Goal: Task Accomplishment & Management: Manage account settings

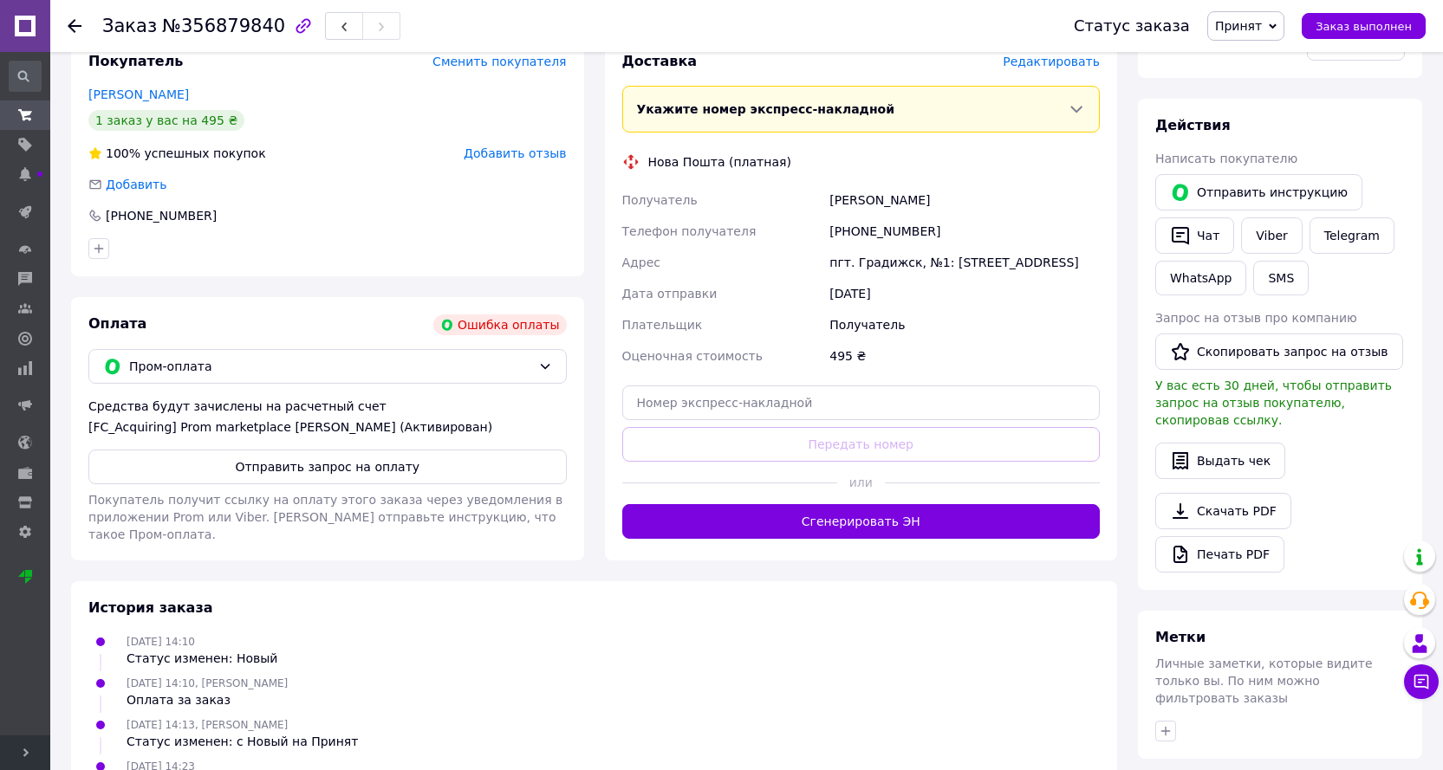
scroll to position [561, 0]
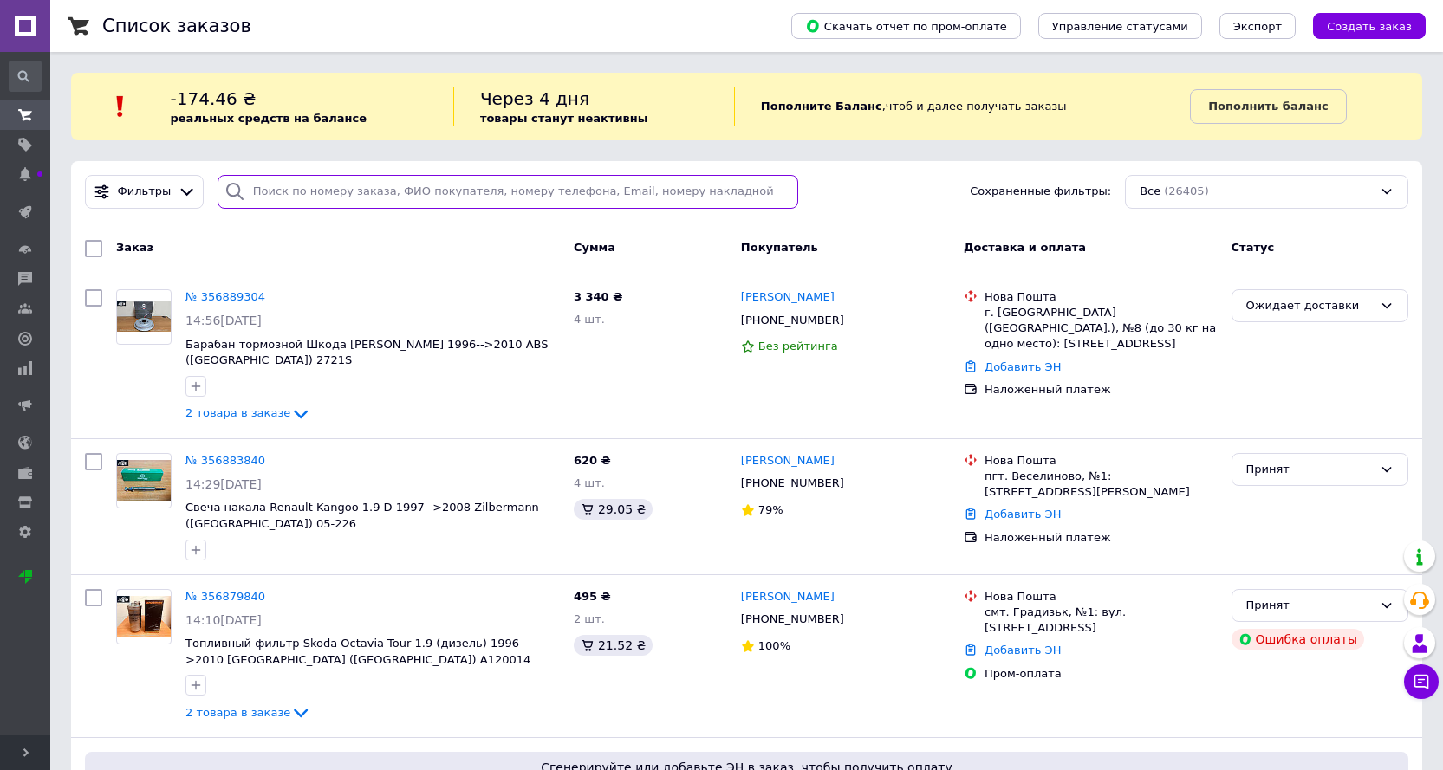
click at [399, 191] on input "search" at bounding box center [507, 192] width 581 height 34
paste input "[PHONE_NUMBER]"
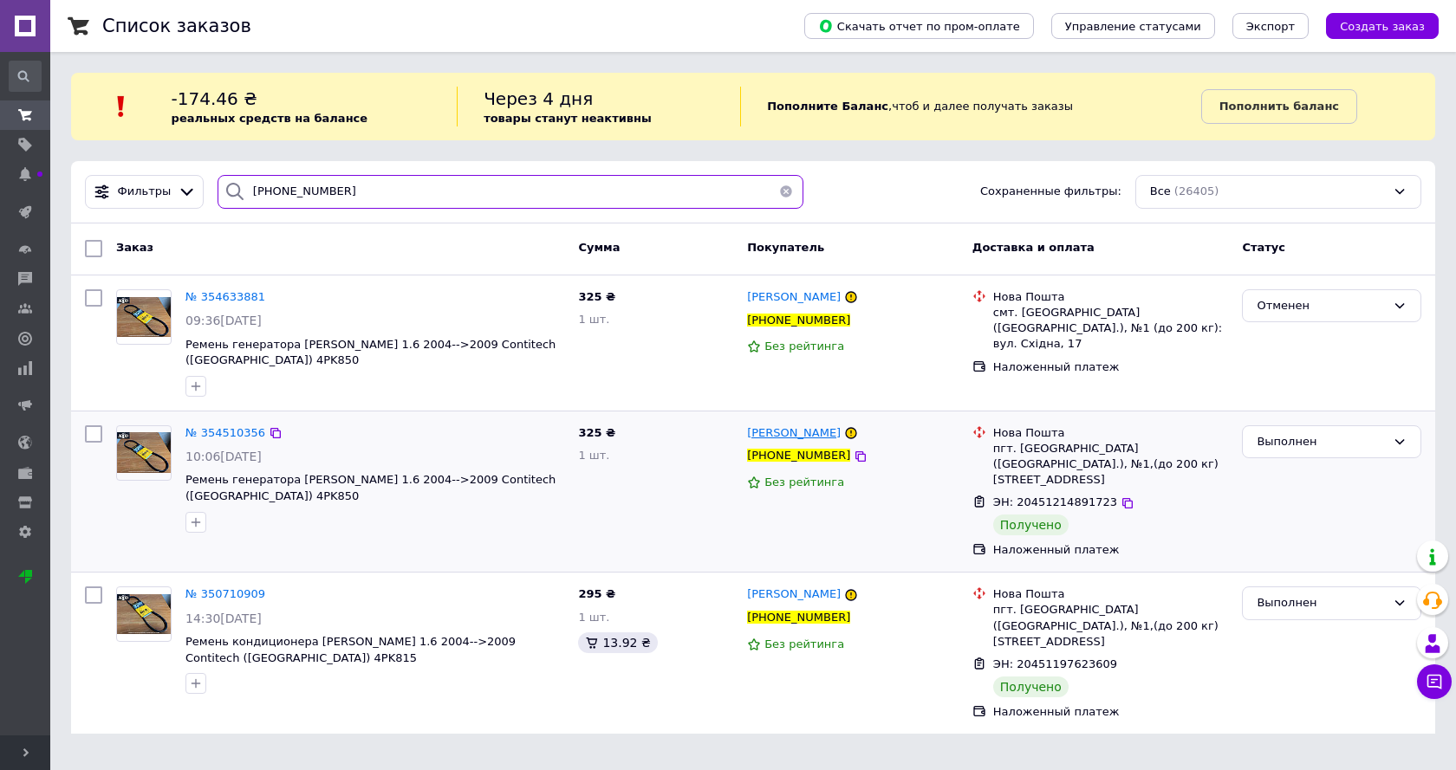
type input "[PHONE_NUMBER]"
click at [781, 196] on button "button" at bounding box center [786, 192] width 35 height 34
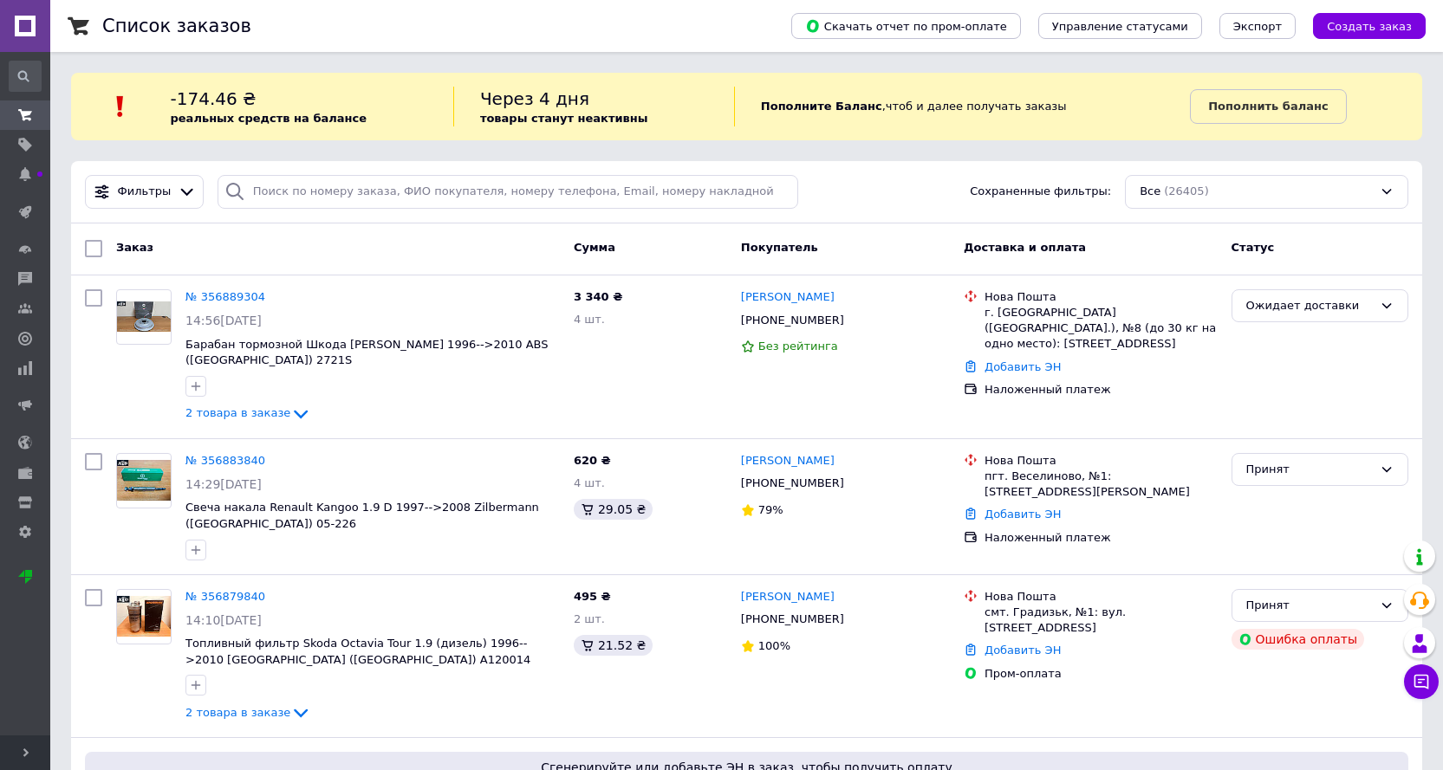
drag, startPoint x: 375, startPoint y: 36, endPoint x: 386, endPoint y: 75, distance: 40.6
click at [375, 33] on div "Список заказов" at bounding box center [429, 26] width 654 height 52
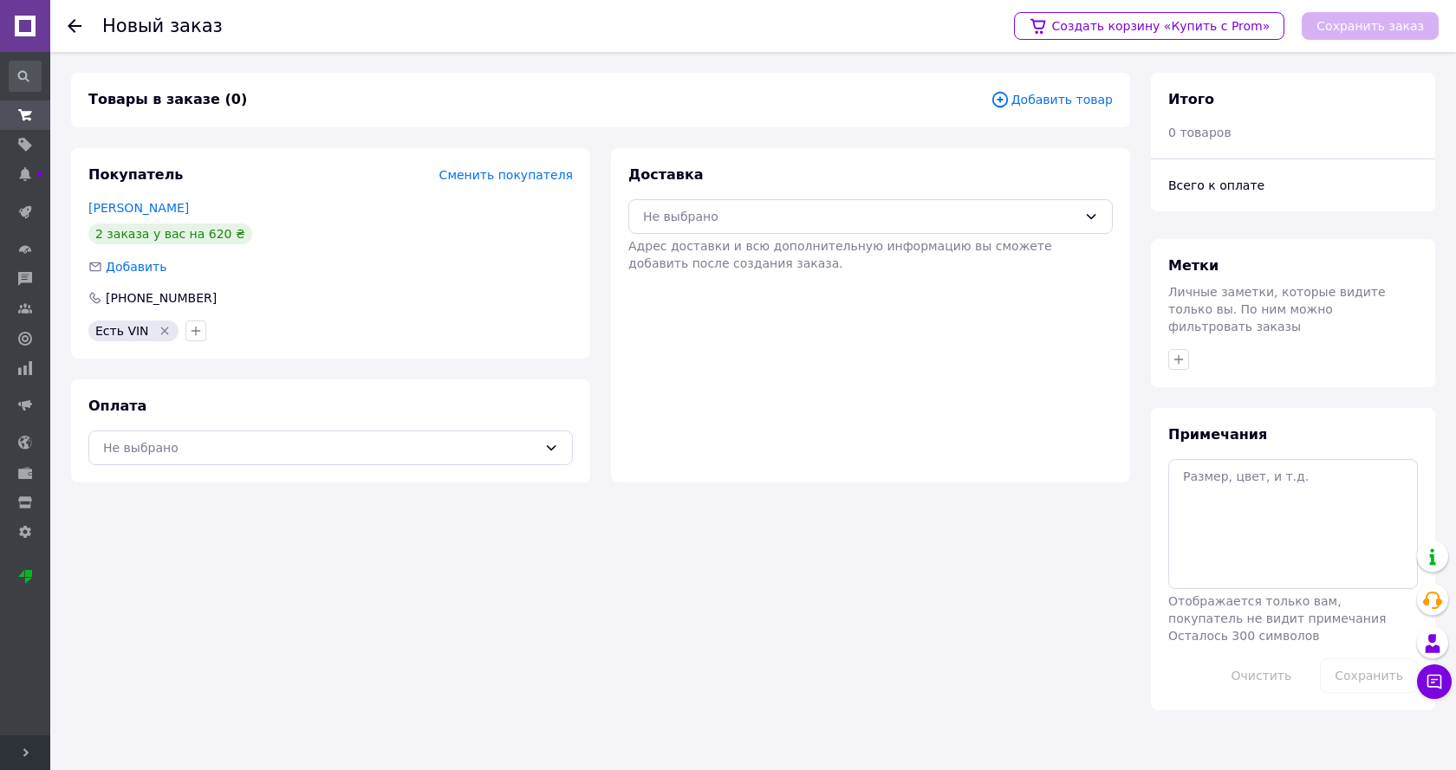
click at [1058, 97] on span "Добавить товар" at bounding box center [1051, 99] width 122 height 19
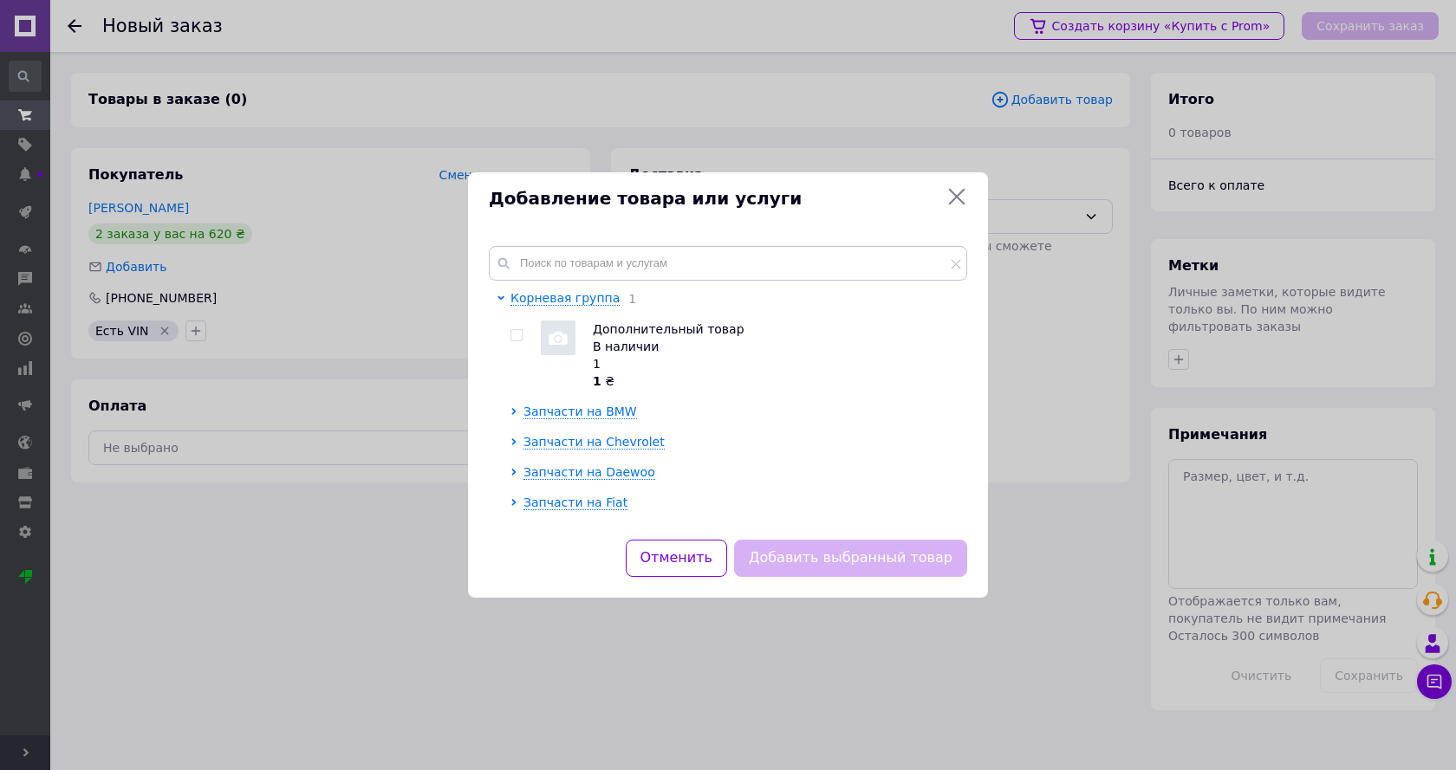
click at [516, 337] on input "checkbox" at bounding box center [515, 335] width 11 height 11
checkbox input "true"
click at [854, 550] on button "Добавить выбранный товар" at bounding box center [850, 558] width 233 height 37
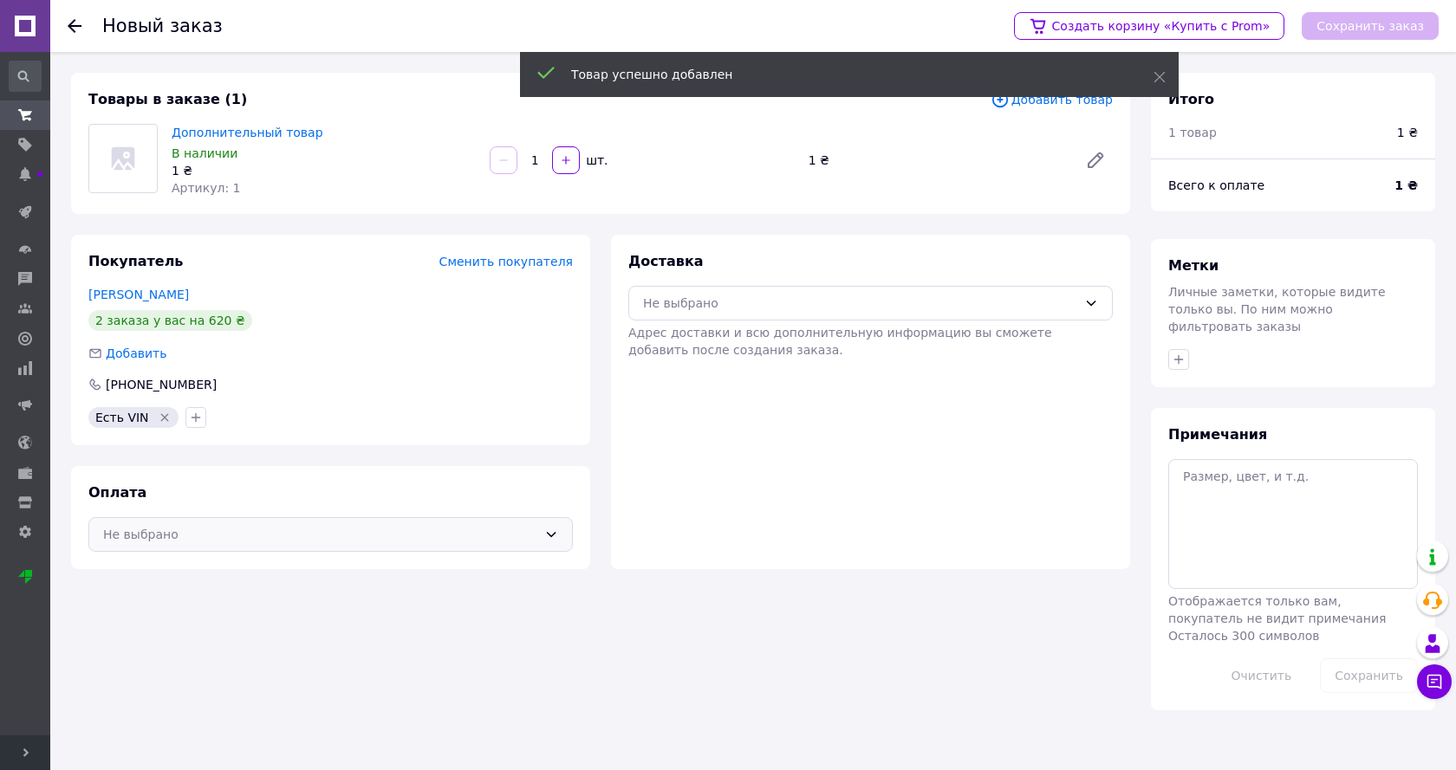
click at [260, 534] on div "Не выбрано" at bounding box center [320, 534] width 434 height 19
click at [222, 603] on span "Наложенный платеж" at bounding box center [343, 604] width 429 height 17
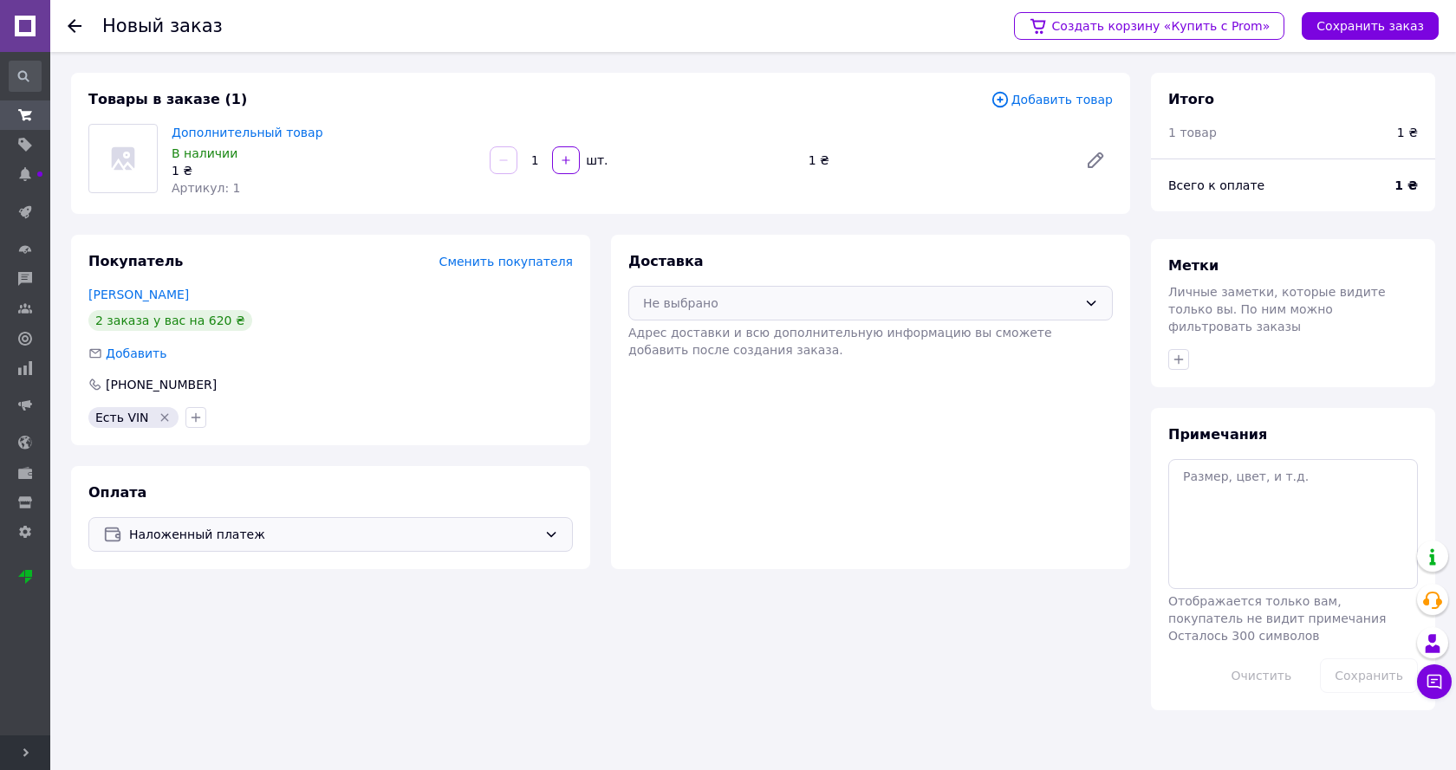
click at [785, 298] on div "Не выбрано" at bounding box center [860, 303] width 434 height 19
click at [751, 337] on span "Нова Пошта (платная)" at bounding box center [883, 340] width 429 height 17
drag, startPoint x: 1365, startPoint y: 28, endPoint x: 1353, endPoint y: 52, distance: 26.7
click at [1363, 28] on button "Сохранить заказ" at bounding box center [1369, 26] width 137 height 28
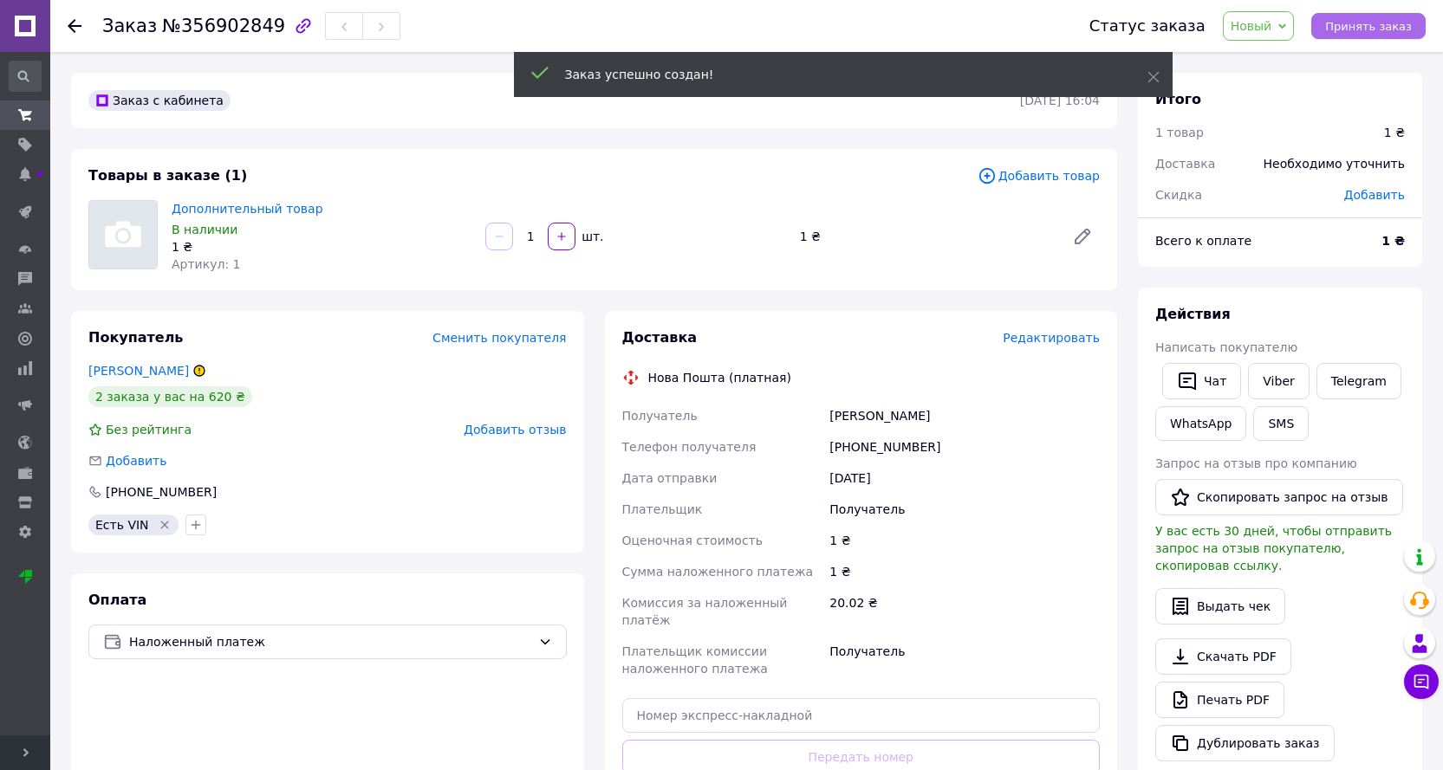
click at [1369, 30] on span "Принять заказ" at bounding box center [1368, 26] width 87 height 13
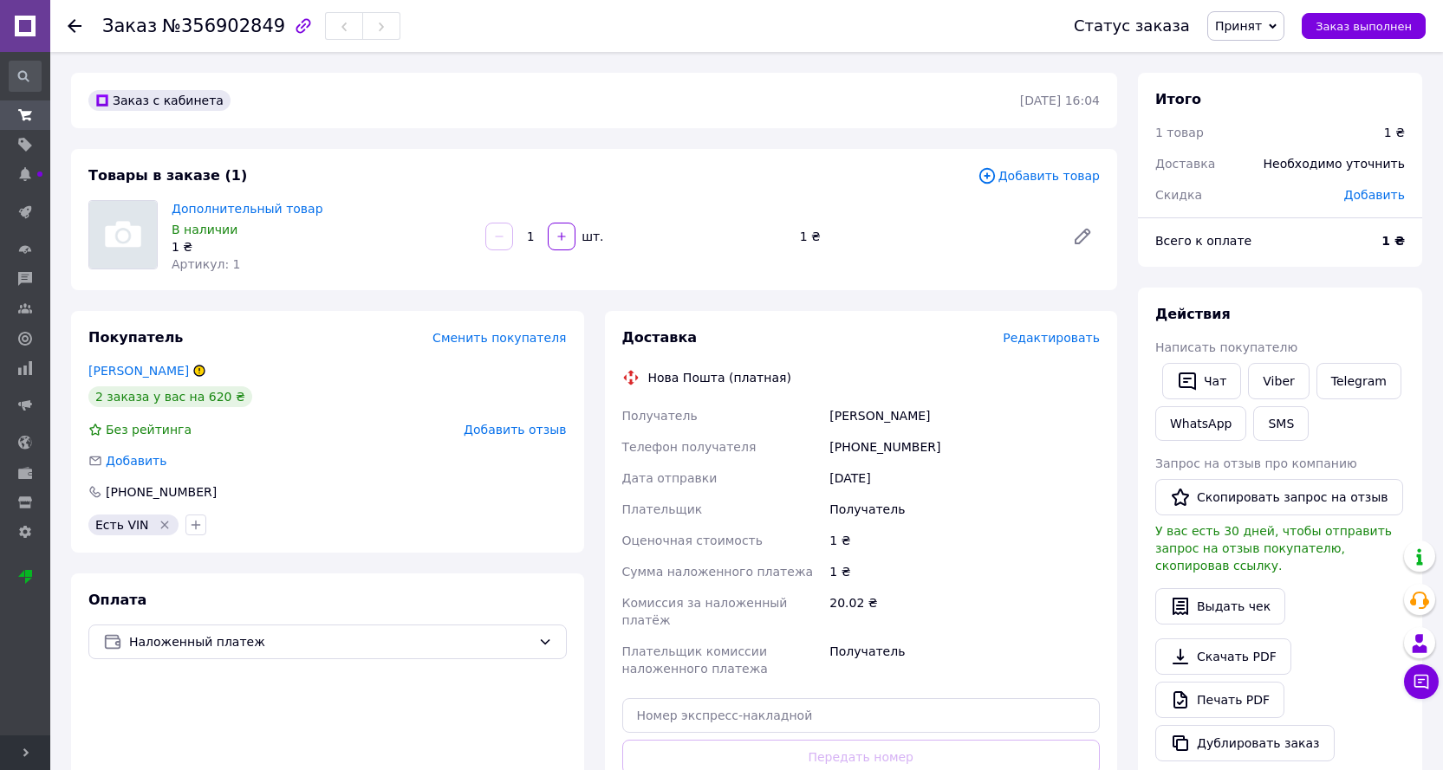
click at [1061, 341] on span "Редактировать" at bounding box center [1051, 338] width 97 height 14
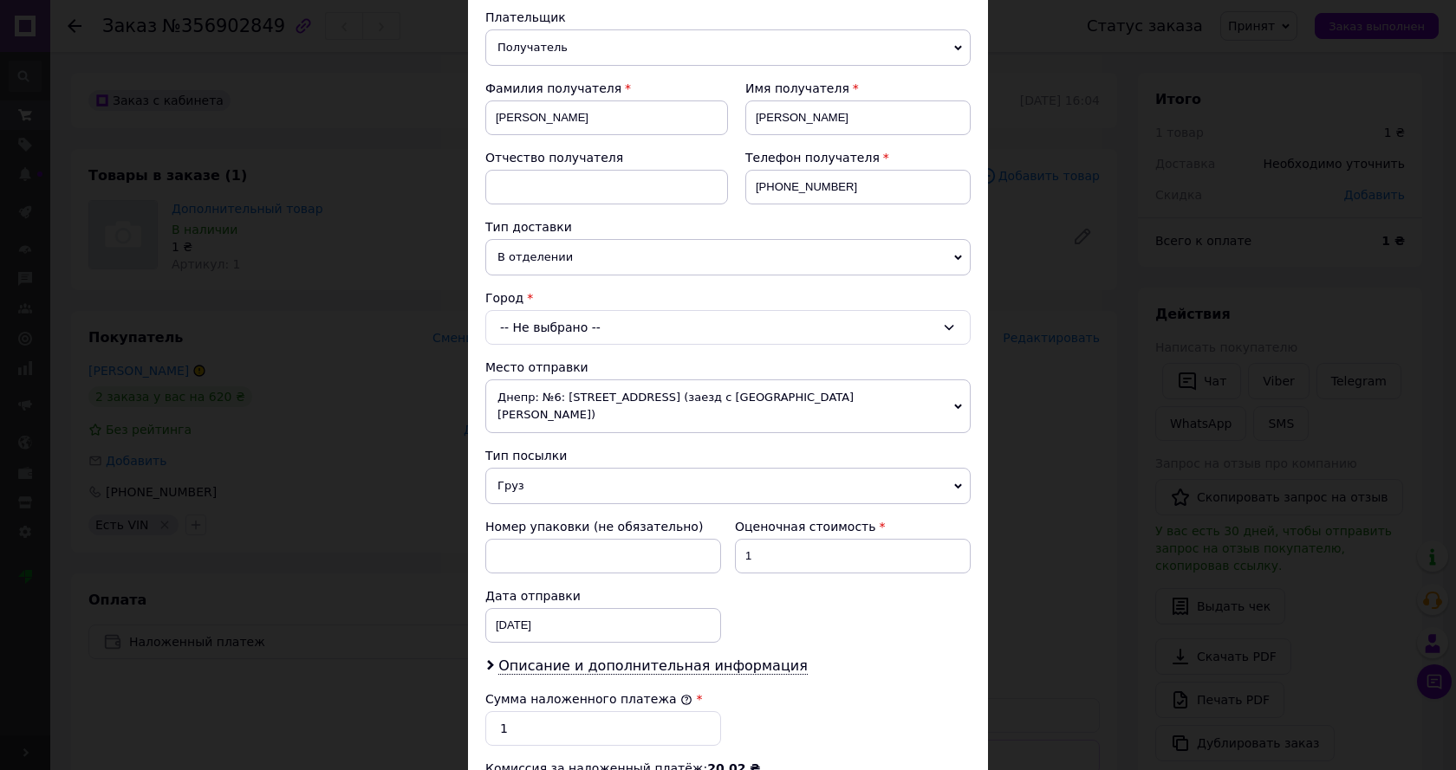
scroll to position [260, 0]
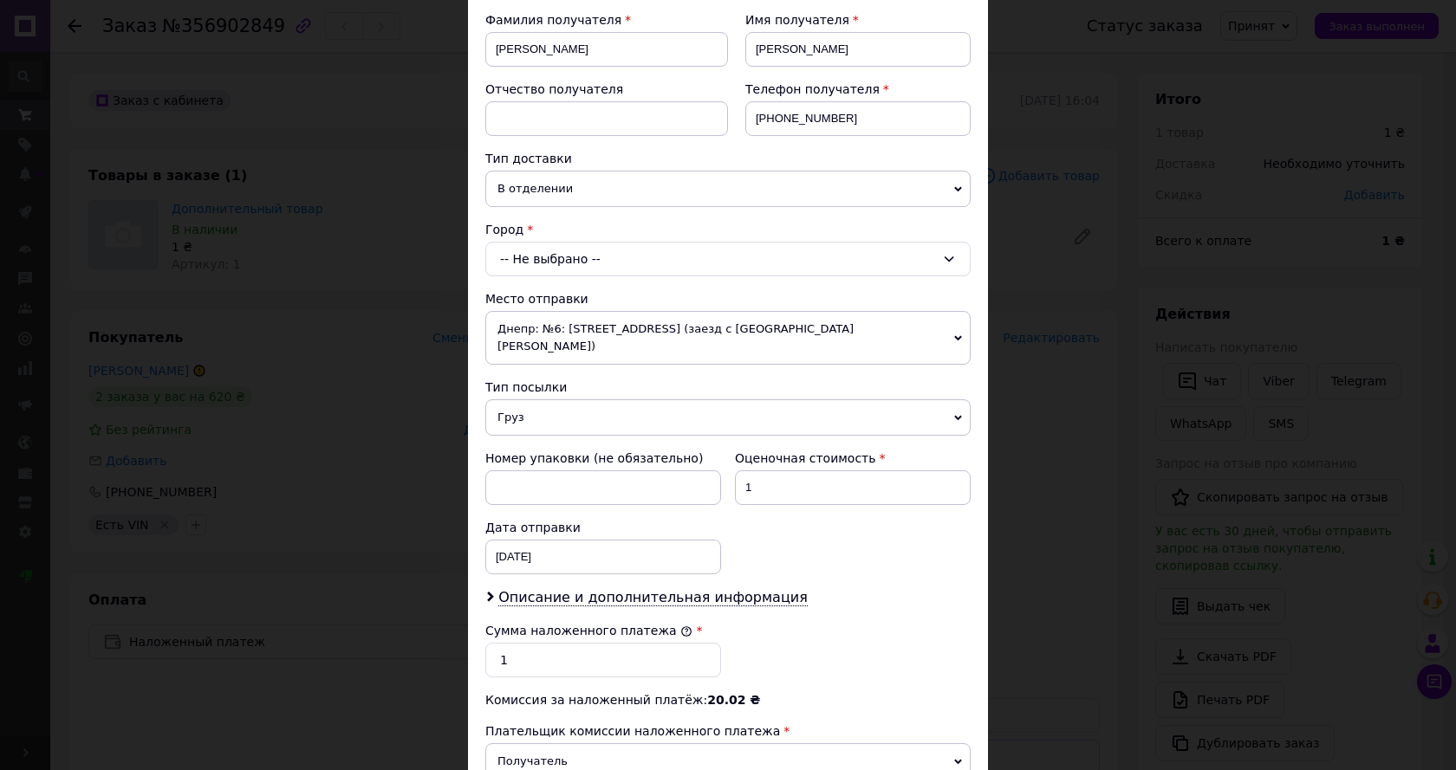
click at [613, 251] on div "-- Не выбрано --" at bounding box center [727, 259] width 485 height 35
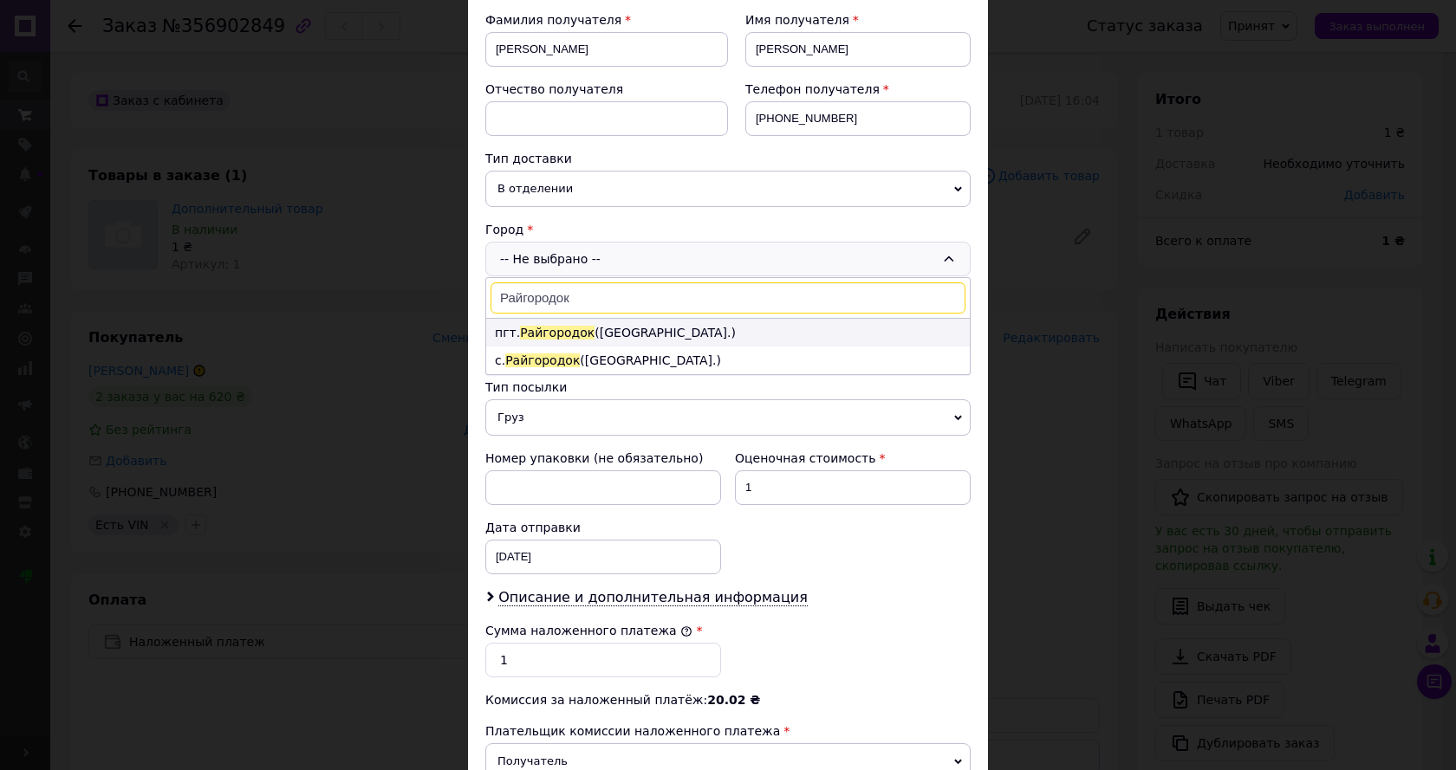
type input "Райгородок"
click at [623, 331] on li "пгт. Райгородок (Донецкая обл.)" at bounding box center [728, 333] width 484 height 28
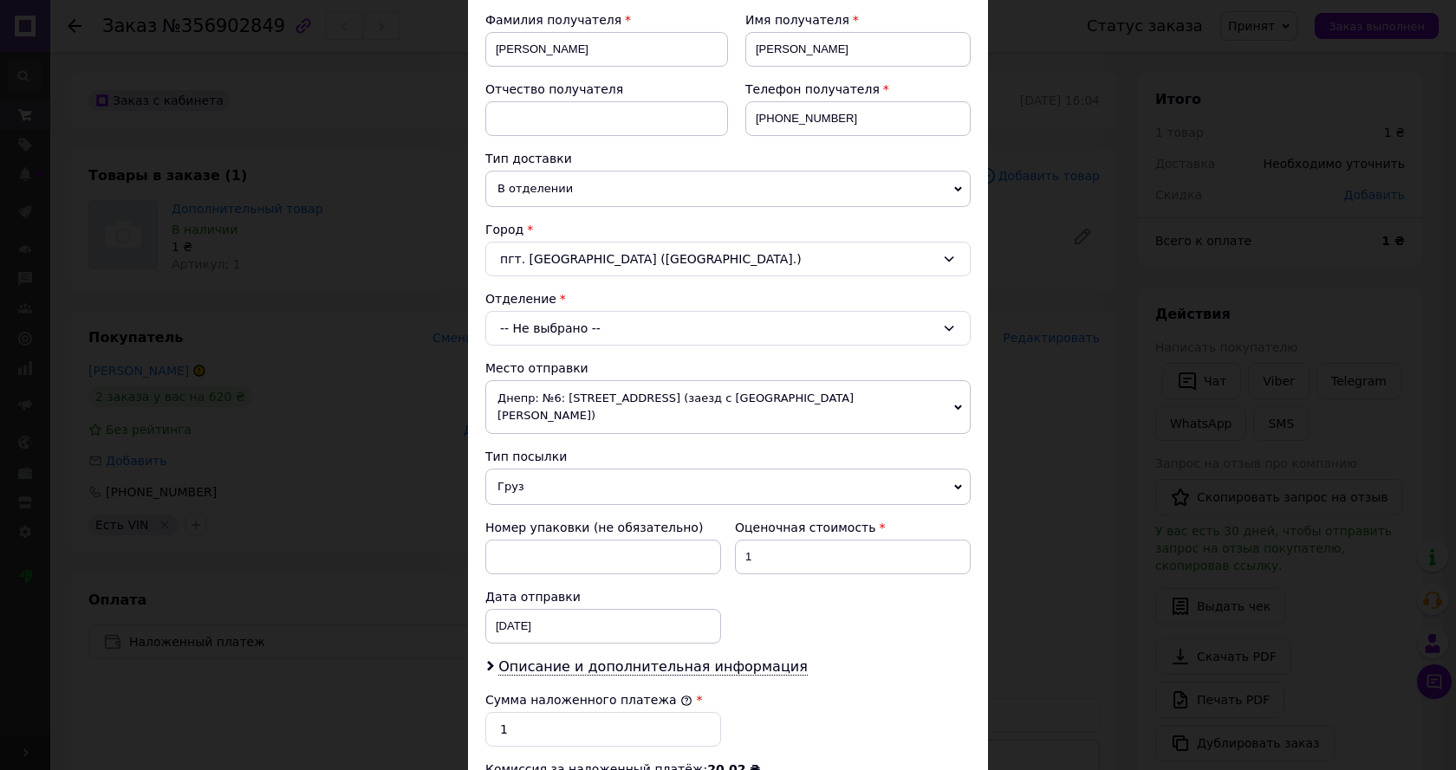
click at [624, 322] on div "-- Не выбрано --" at bounding box center [727, 328] width 485 height 35
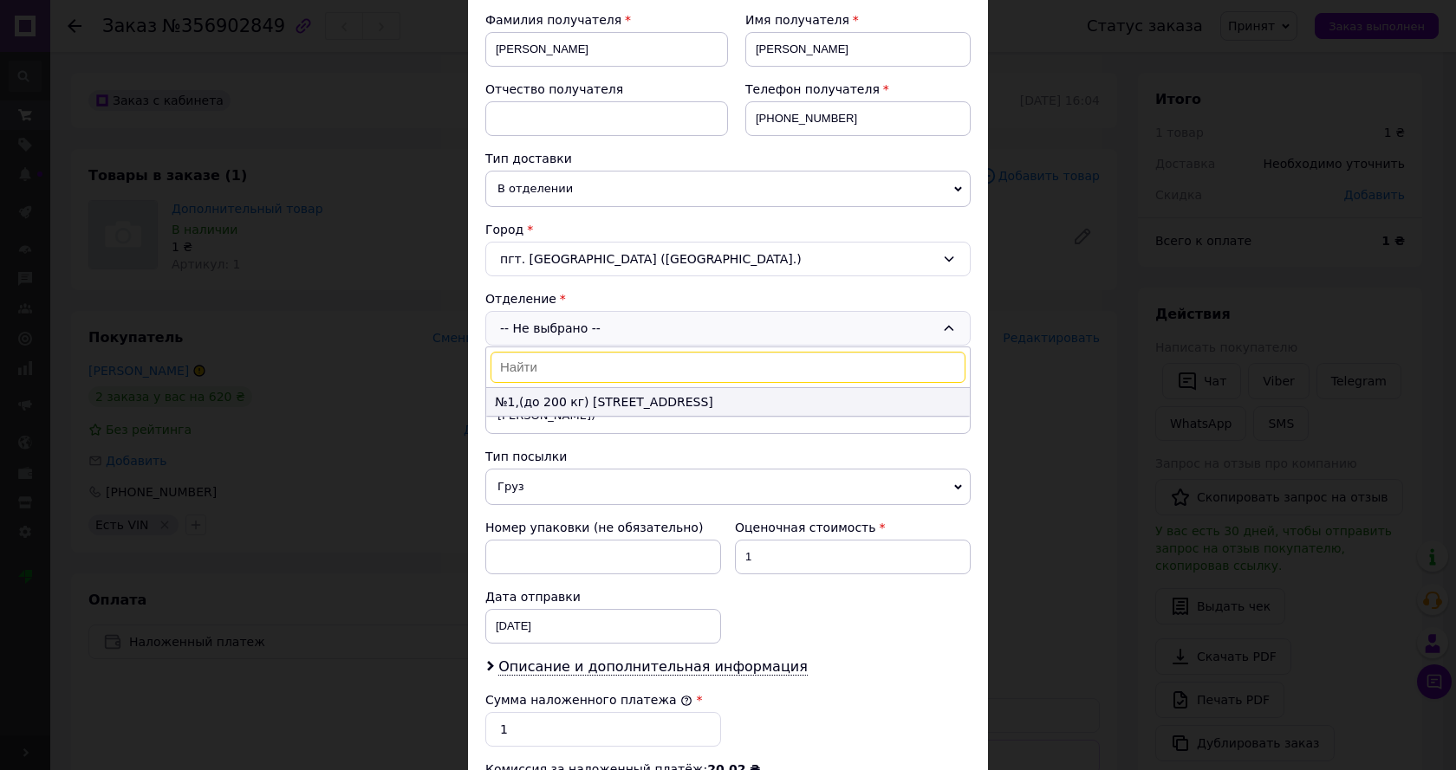
click at [634, 402] on li "№1,(до 200 кг) ул. Восточная, 17" at bounding box center [728, 402] width 484 height 28
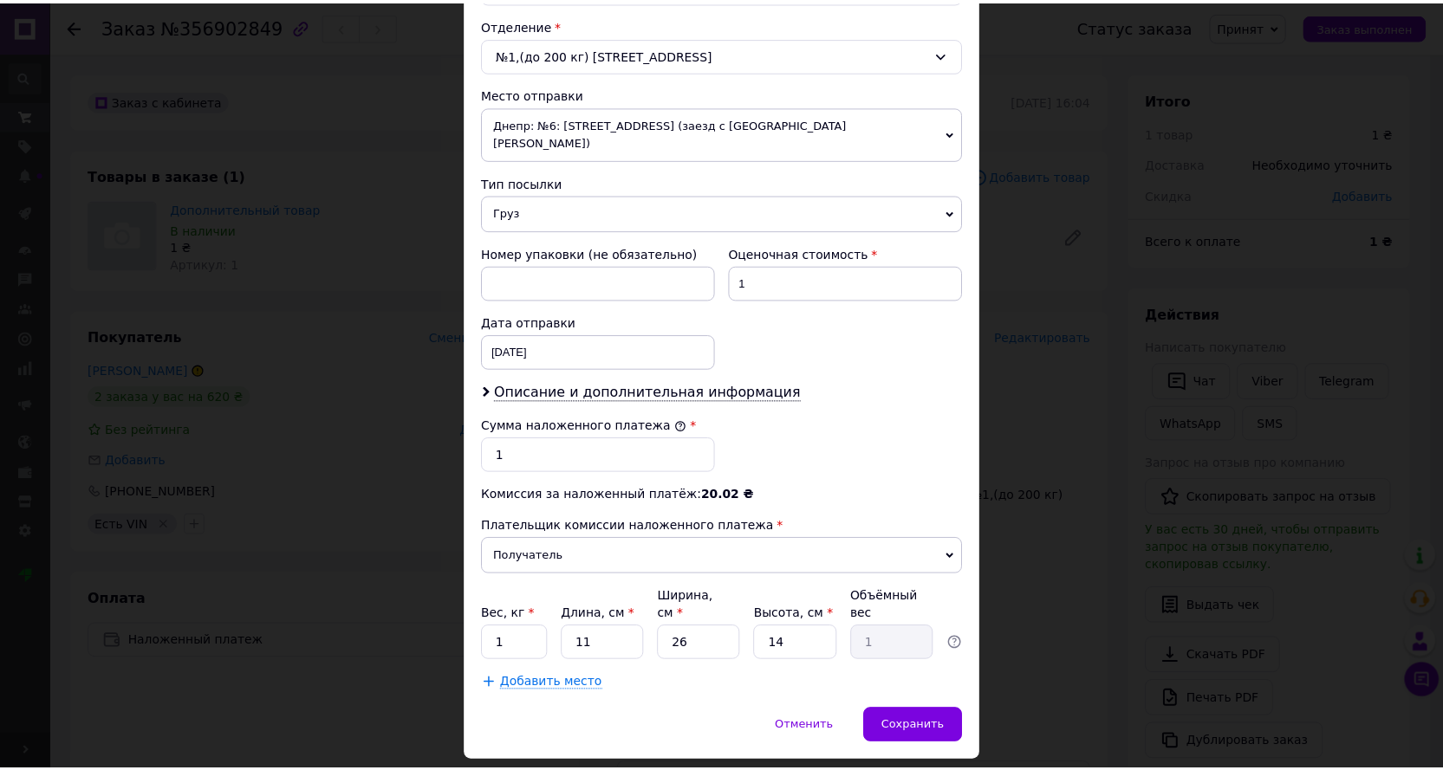
scroll to position [552, 0]
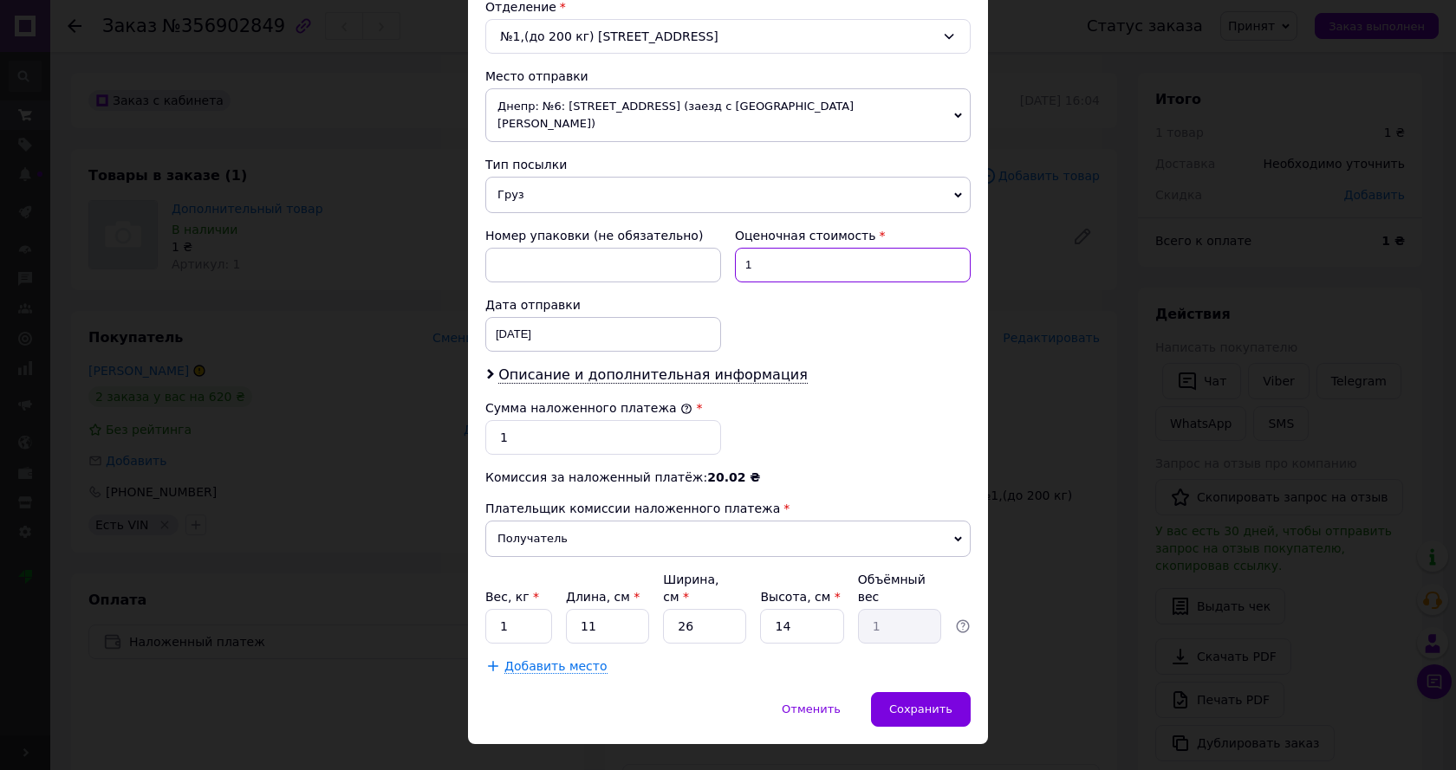
click at [779, 253] on input "1" at bounding box center [853, 265] width 236 height 35
type input "295"
click at [571, 317] on div "12.08.2025 < 2025 > < Август > Пн Вт Ср Чт Пт Сб Вс 28 29 30 31 1 2 3 4 5 6 7 8…" at bounding box center [603, 334] width 236 height 35
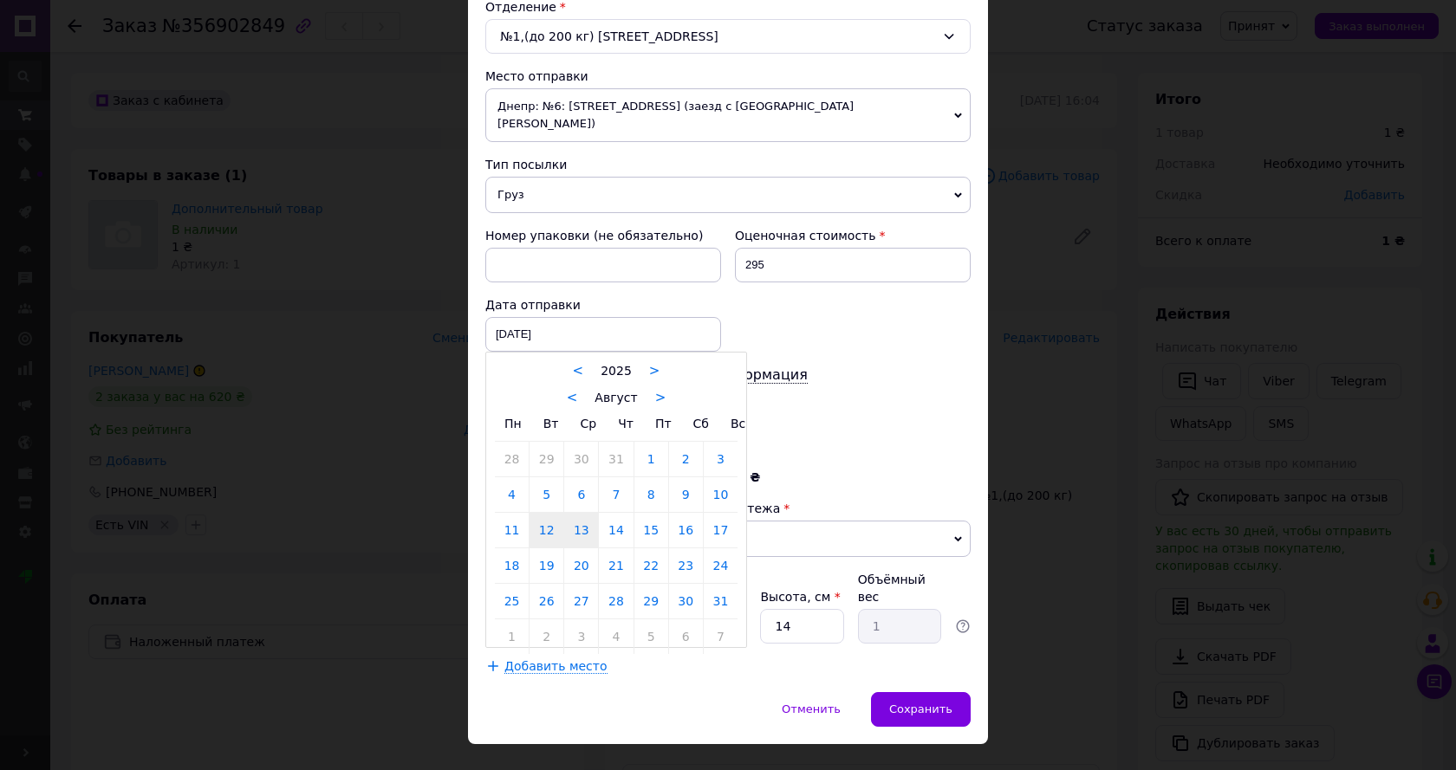
click at [584, 520] on link "13" at bounding box center [581, 530] width 34 height 35
type input "13.08.2025"
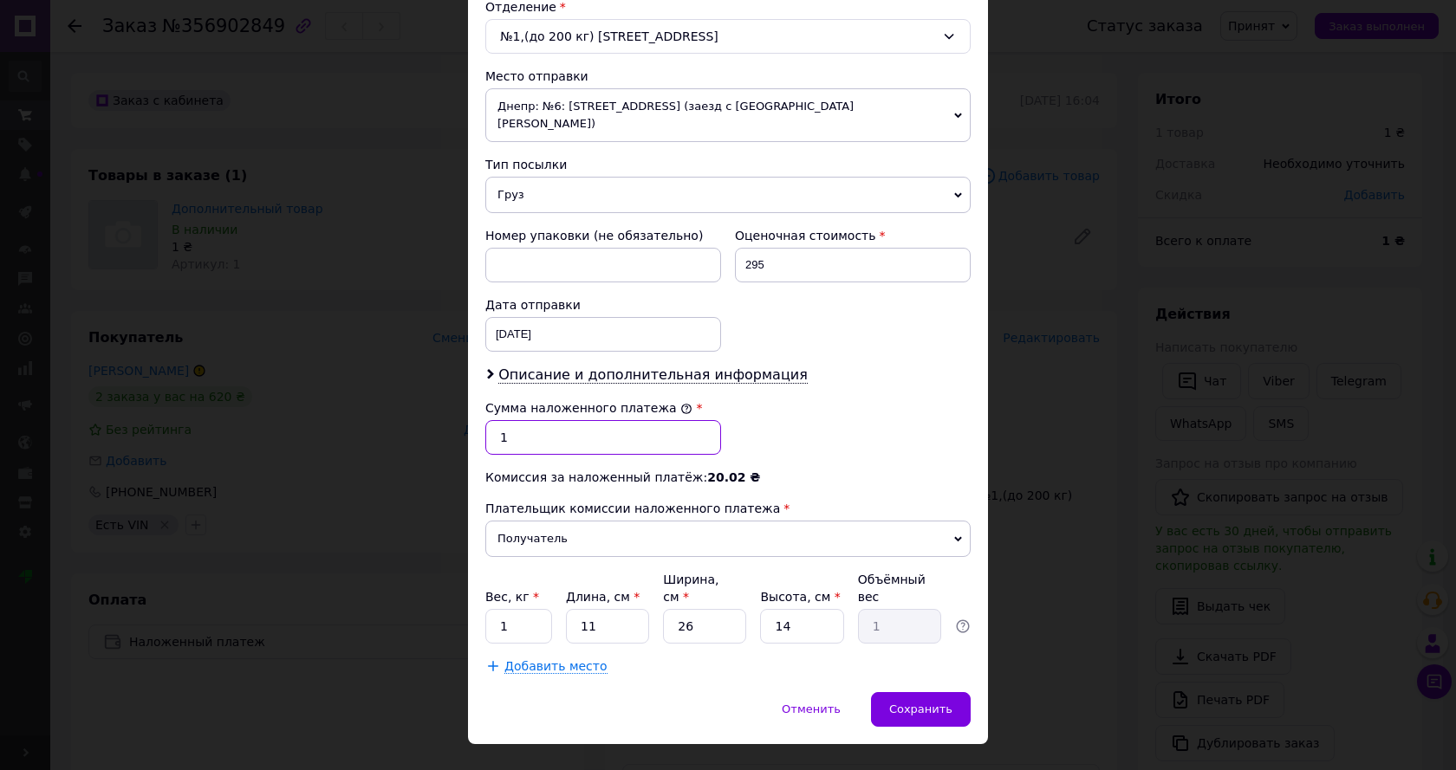
drag, startPoint x: 493, startPoint y: 425, endPoint x: 528, endPoint y: 423, distance: 34.8
click at [528, 424] on input "1" at bounding box center [603, 437] width 236 height 35
type input "295"
click at [919, 703] on span "Сохранить" at bounding box center [920, 709] width 63 height 13
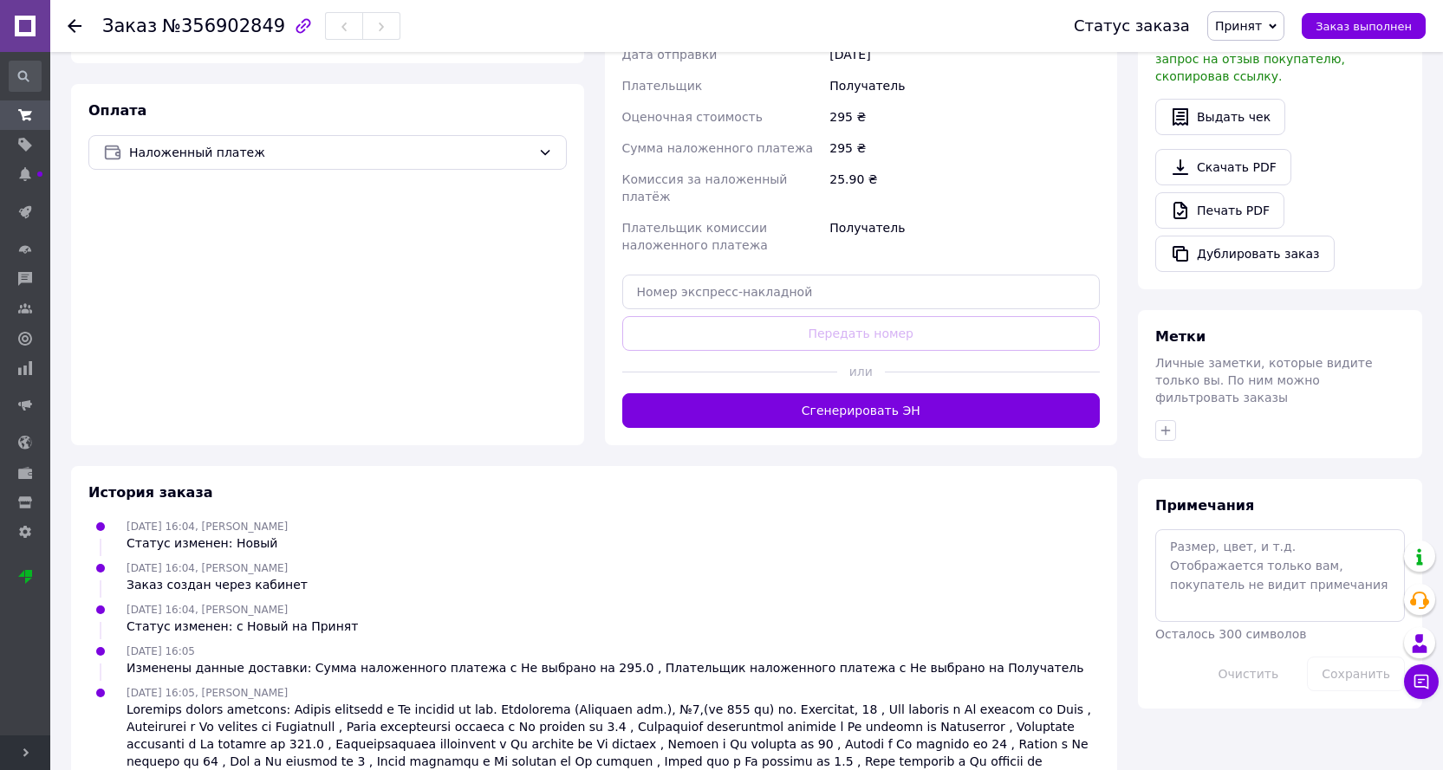
scroll to position [493, 0]
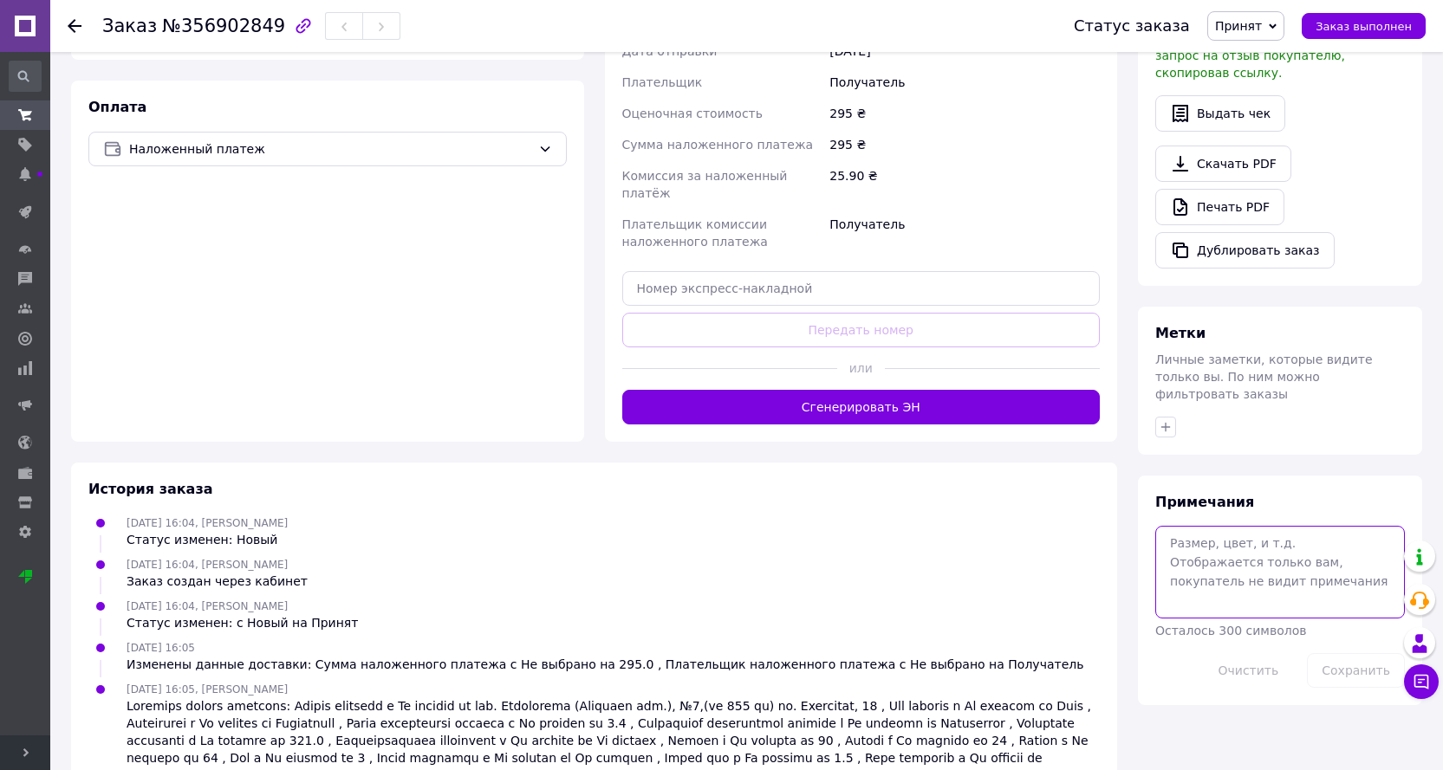
click at [1282, 531] on textarea at bounding box center [1280, 572] width 250 height 92
paste textarea "3,74"
paste textarea "AVX13X655"
type textarea "Вес. - 3,74 Ремінь Contitech AVX13X655 х1 = 295"
click at [1334, 653] on button "Сохранить" at bounding box center [1356, 670] width 98 height 35
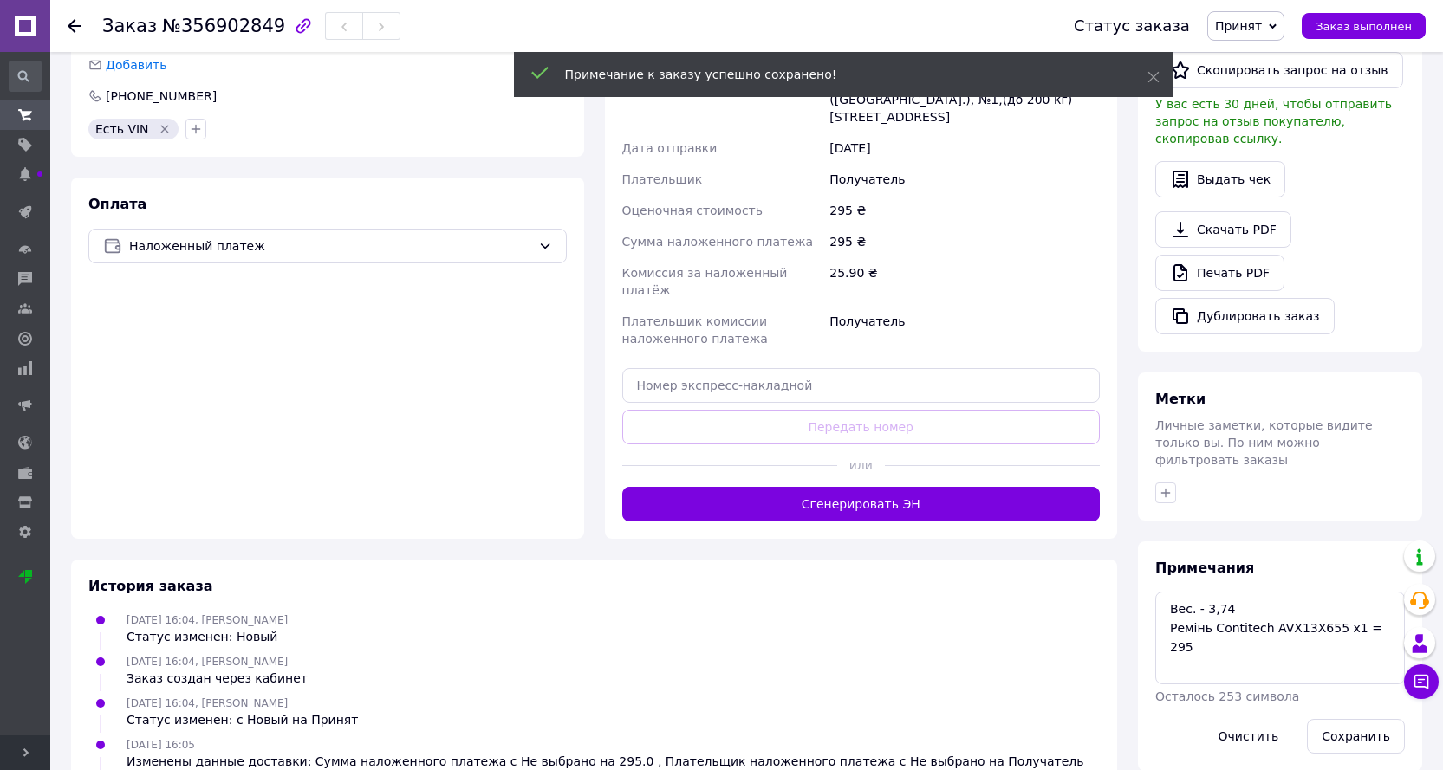
scroll to position [320, 0]
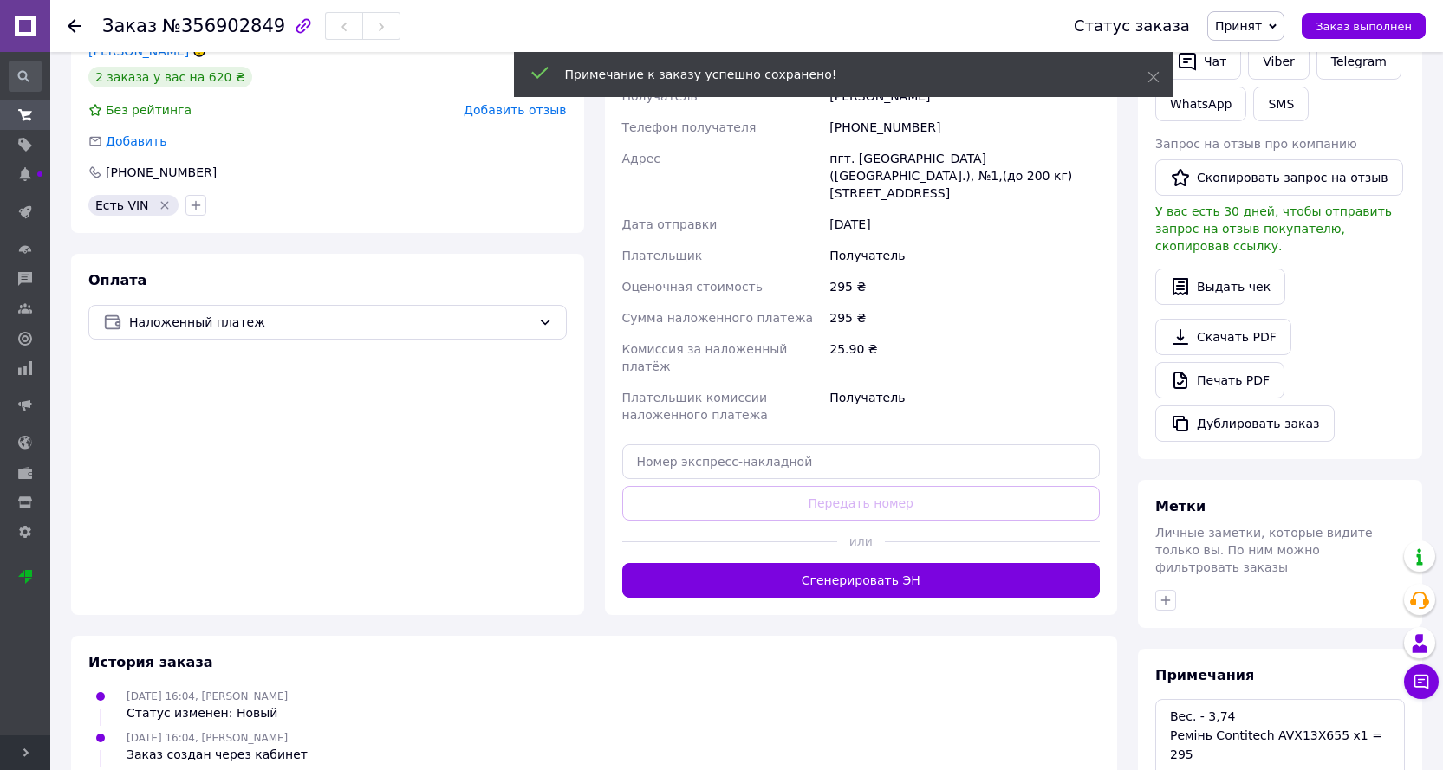
click at [1271, 15] on span "Принят" at bounding box center [1245, 25] width 77 height 29
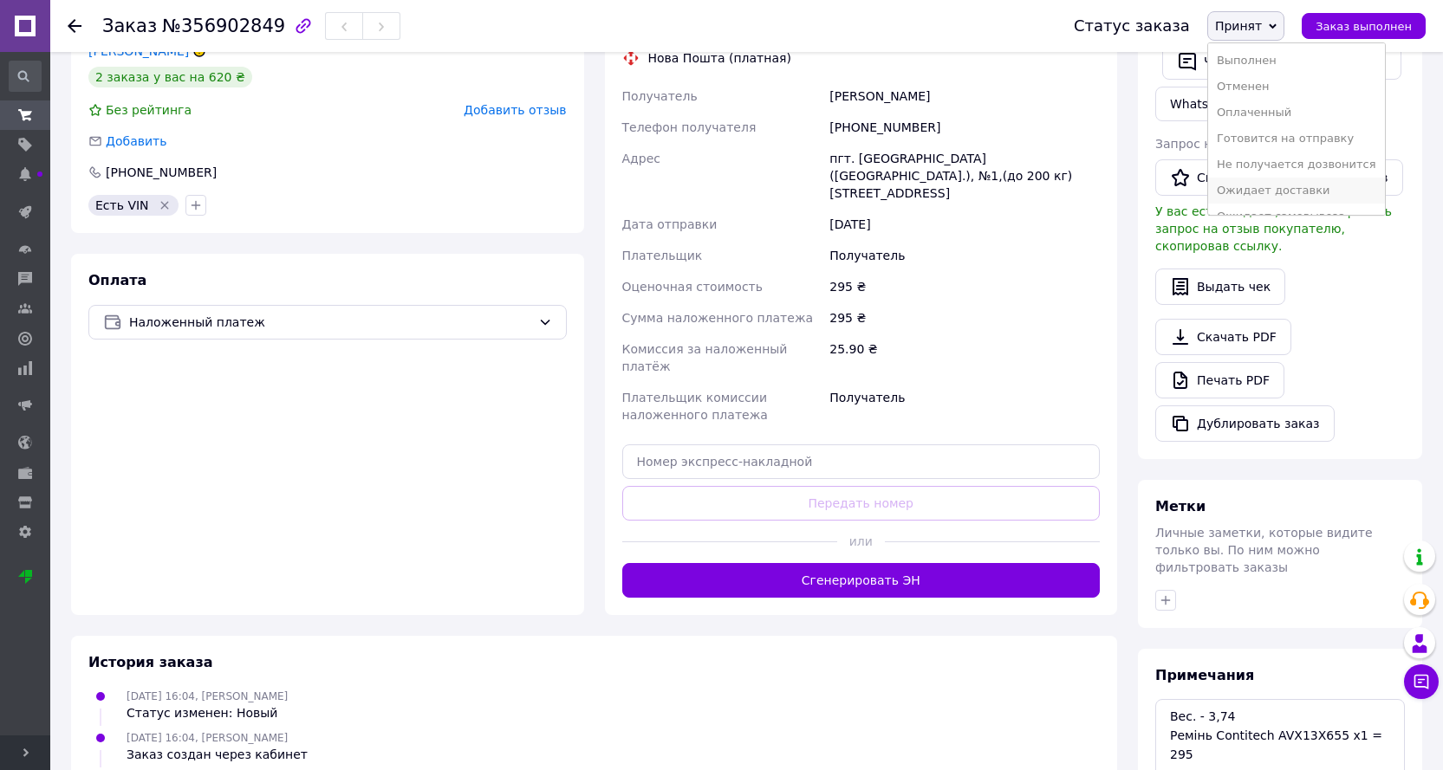
click at [1278, 187] on li "Ожидает доставки" at bounding box center [1296, 191] width 177 height 26
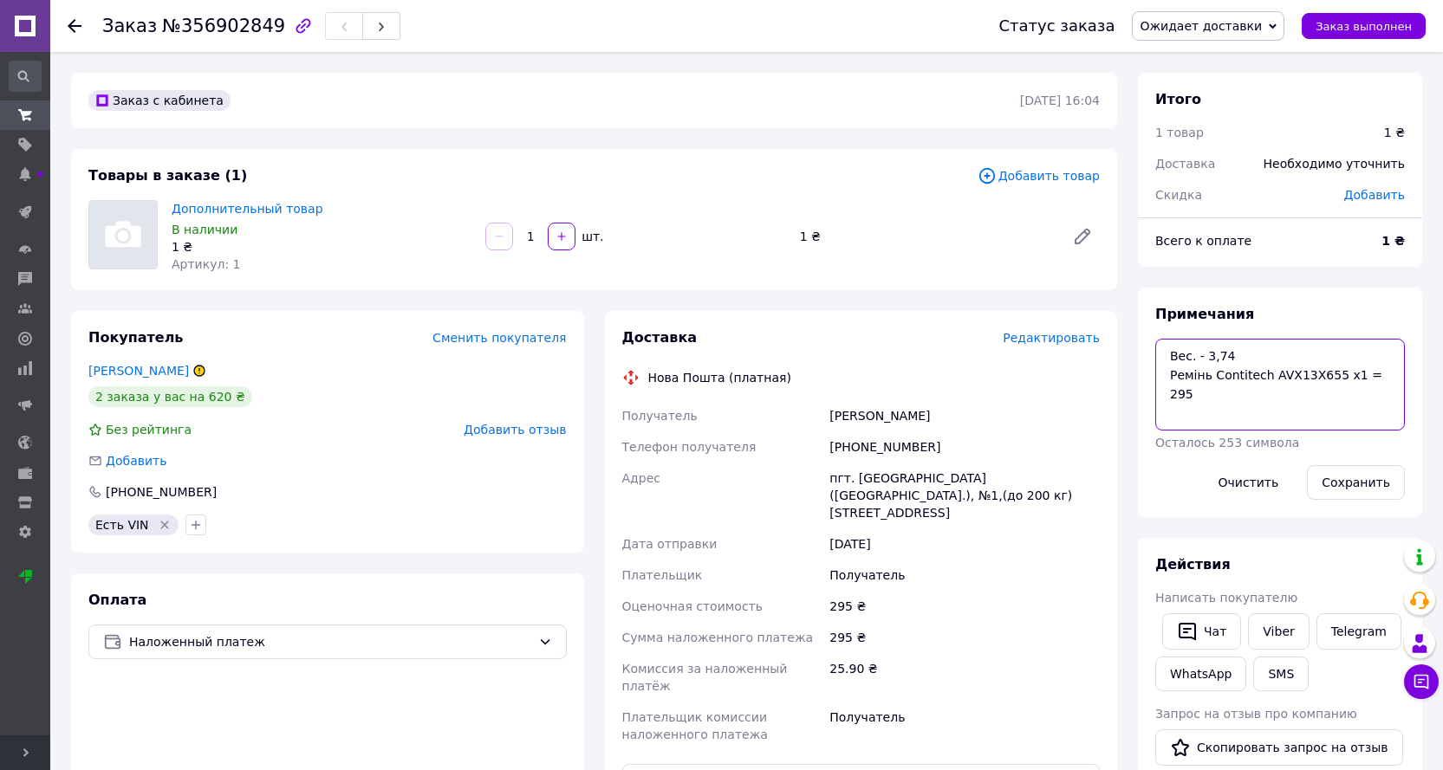
drag, startPoint x: 1172, startPoint y: 375, endPoint x: 1236, endPoint y: 399, distance: 68.6
click at [1204, 379] on textarea "Вес. - 3,74 Ремінь Contitech AVX13X655 х1 = 295" at bounding box center [1280, 385] width 250 height 92
paste textarea "клиновий"
type textarea "Вес. - 3,74 Ремінь клиновий Contitech AVX13X655 х1 = 295"
click at [1370, 483] on button "Сохранить" at bounding box center [1356, 482] width 98 height 35
